Goal: Information Seeking & Learning: Find specific page/section

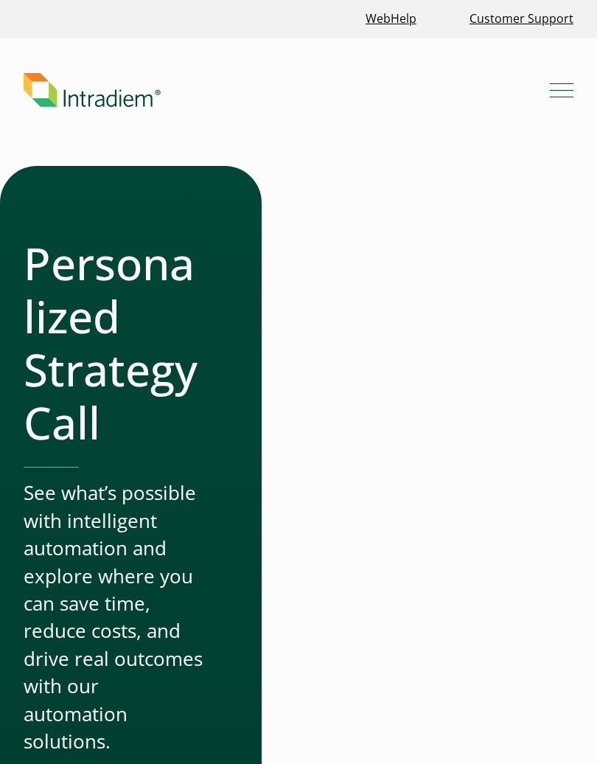
click at [565, 33] on link "Customer Support" at bounding box center [522, 19] width 116 height 32
click at [578, 27] on link "Customer Support" at bounding box center [522, 19] width 116 height 32
click at [578, 24] on link "Customer Support" at bounding box center [522, 19] width 116 height 32
click at [578, 21] on link "Customer Support" at bounding box center [522, 19] width 116 height 32
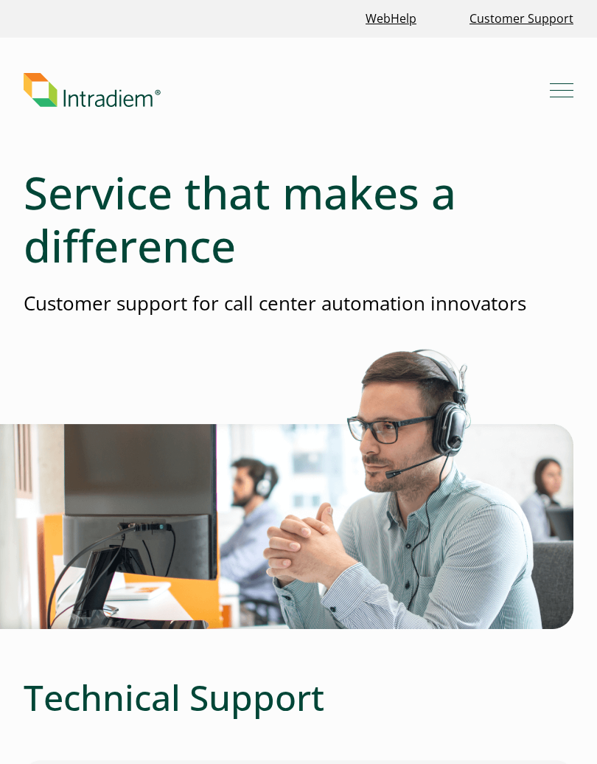
click at [592, 18] on div "WebHelp Customer Support" at bounding box center [298, 19] width 597 height 32
click at [578, 21] on link "Customer Support" at bounding box center [522, 19] width 116 height 32
click at [592, 6] on div "WebHelp Customer Support" at bounding box center [298, 19] width 597 height 32
